Goal: Transaction & Acquisition: Purchase product/service

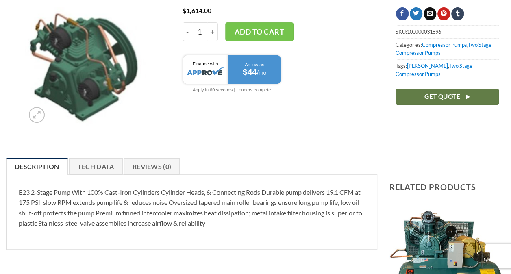
scroll to position [81, 0]
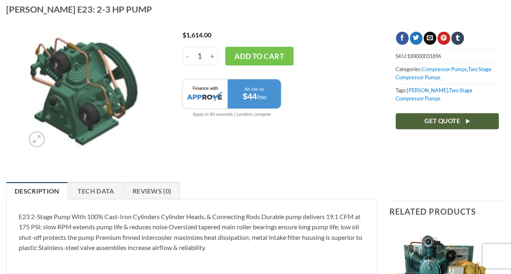
click at [477, 113] on link "Get Quote" at bounding box center [446, 121] width 103 height 16
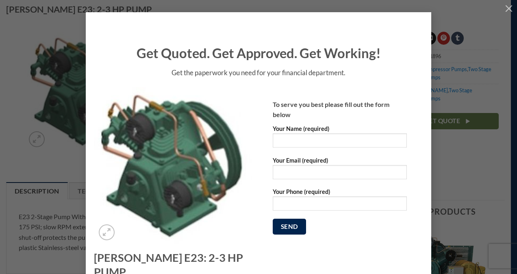
click at [470, 162] on div "Get Quoted. Get Approved. Get Working! Get the paperwork you need for your fina…" at bounding box center [258, 169] width 492 height 314
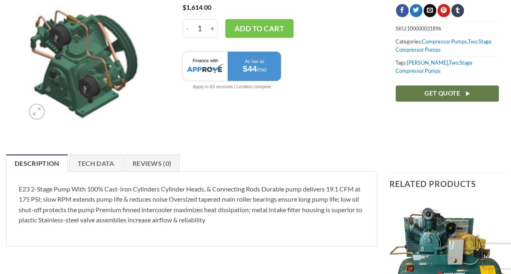
scroll to position [122, 0]
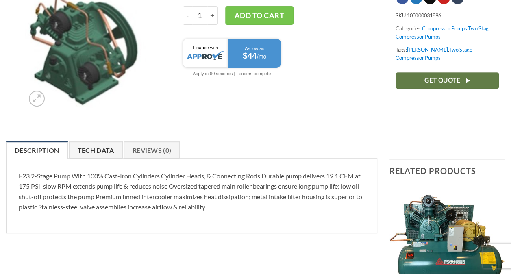
click at [98, 143] on link "Tech Data" at bounding box center [96, 149] width 54 height 17
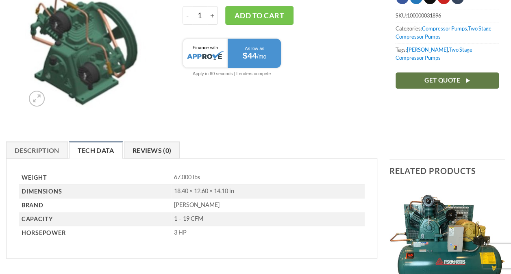
click at [150, 154] on link "Reviews (0)" at bounding box center [152, 149] width 56 height 17
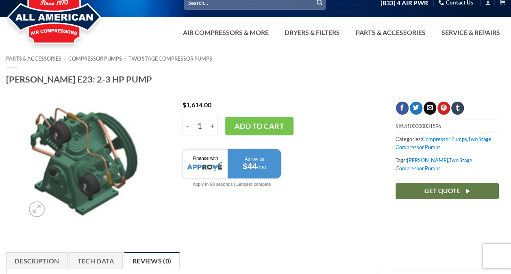
scroll to position [0, 0]
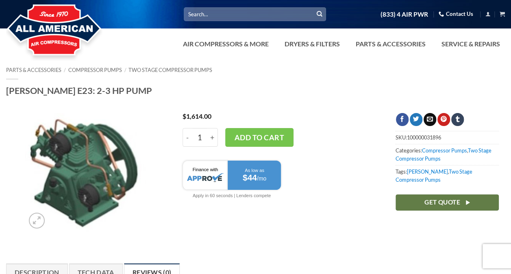
click at [450, 14] on link "Contact Us" at bounding box center [455, 14] width 35 height 13
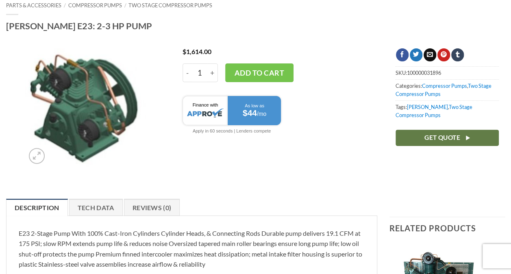
scroll to position [81, 0]
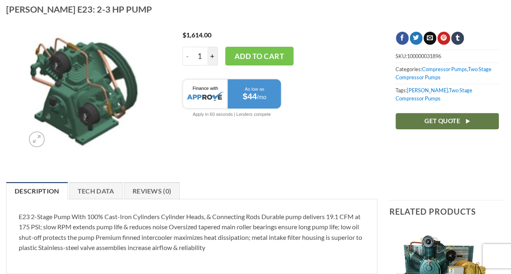
click at [213, 59] on input "+" at bounding box center [212, 56] width 11 height 19
type input "2"
click at [250, 58] on button "Add to cart" at bounding box center [259, 56] width 68 height 19
